Goal: Task Accomplishment & Management: Manage account settings

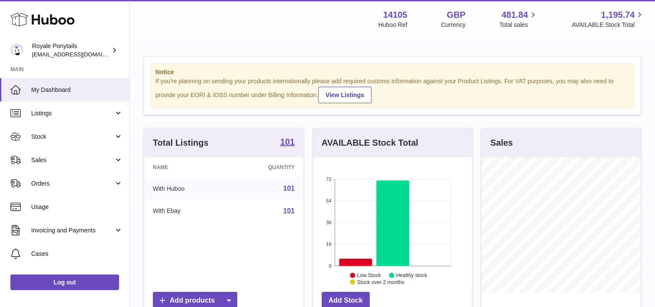
scroll to position [135, 159]
click at [74, 159] on span "Sales" at bounding box center [72, 160] width 83 height 8
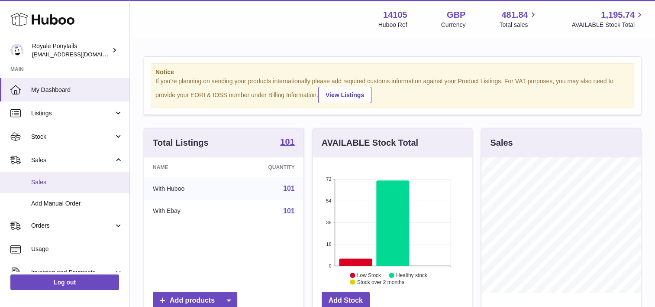
click at [71, 173] on link "Sales" at bounding box center [64, 181] width 129 height 21
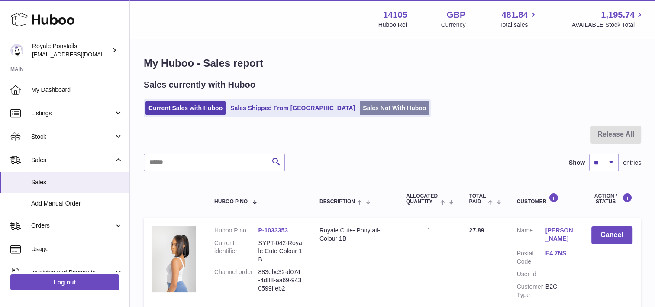
click at [360, 110] on link "Sales Not With Huboo" at bounding box center [394, 108] width 69 height 14
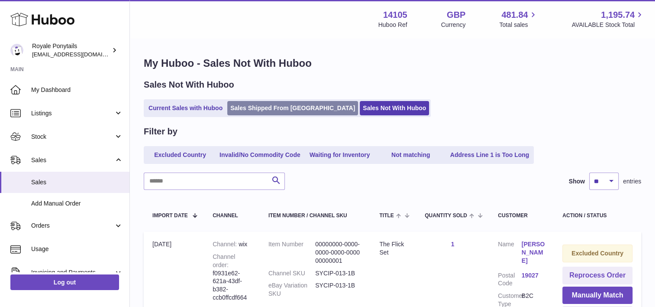
click at [249, 110] on link "Sales Shipped From [GEOGRAPHIC_DATA]" at bounding box center [292, 108] width 131 height 14
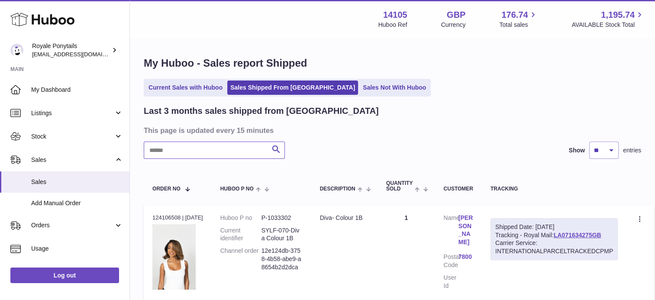
click at [218, 156] on input "text" at bounding box center [214, 150] width 141 height 17
type input "******"
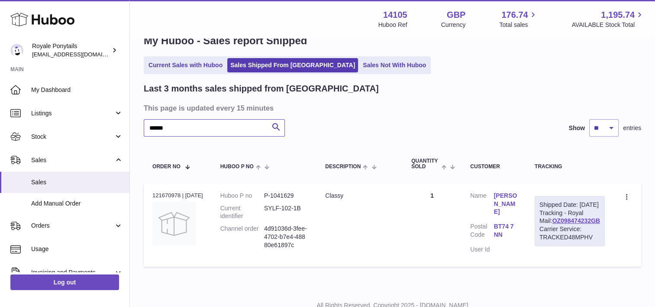
scroll to position [23, 0]
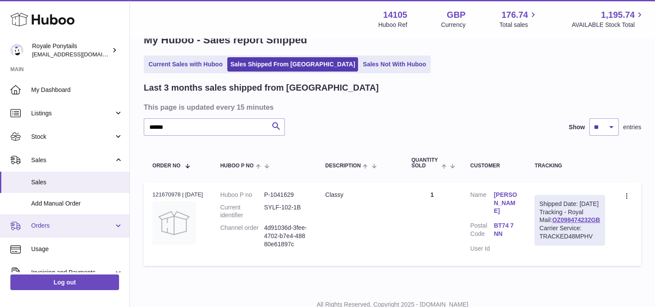
click at [49, 222] on span "Orders" at bounding box center [72, 225] width 83 height 8
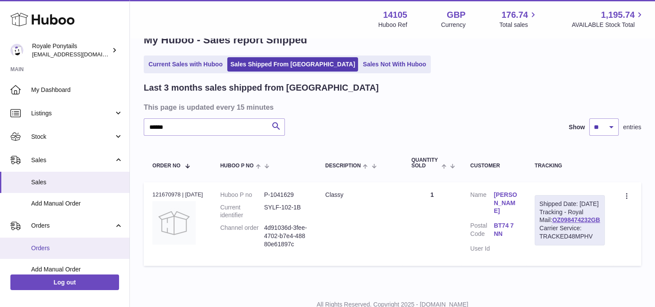
click at [47, 243] on link "Orders" at bounding box center [64, 247] width 129 height 21
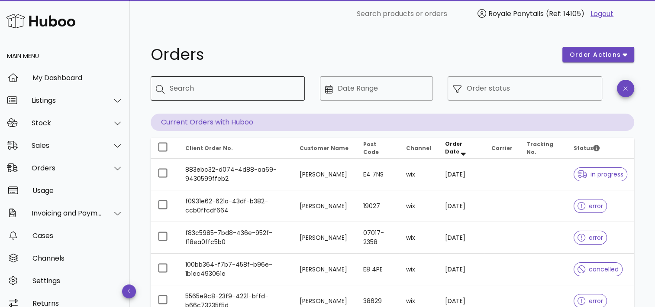
click at [239, 92] on input "Search" at bounding box center [234, 88] width 128 height 14
type input "******"
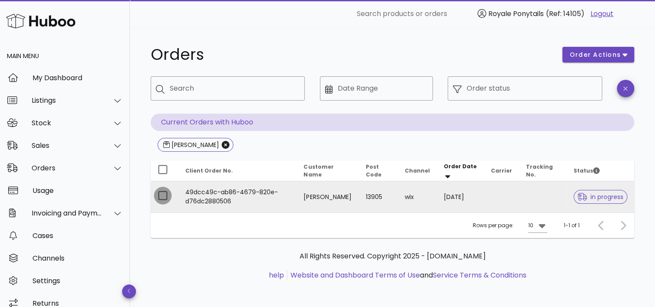
click at [162, 196] on div at bounding box center [162, 195] width 15 height 15
click at [611, 56] on span "order actions" at bounding box center [595, 54] width 52 height 9
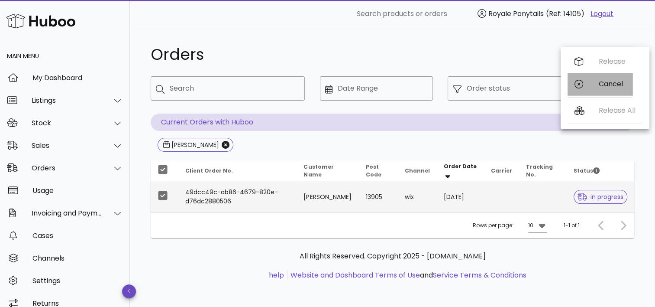
click at [592, 83] on div "Cancel" at bounding box center [600, 84] width 65 height 23
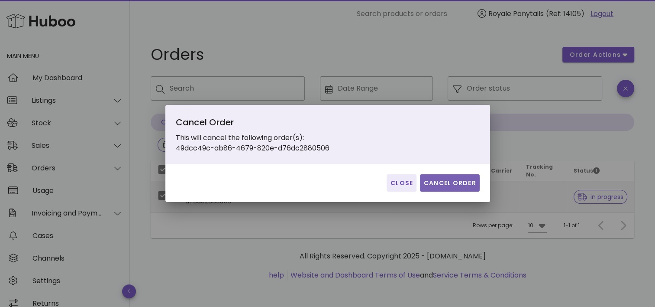
click at [441, 189] on button "Cancel Order" at bounding box center [450, 182] width 60 height 17
